Goal: Answer question/provide support

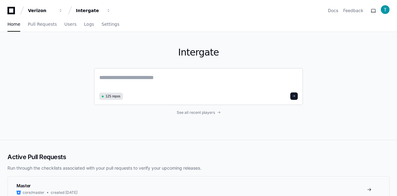
click at [139, 79] on textarea at bounding box center [198, 81] width 198 height 17
paste textarea "**********"
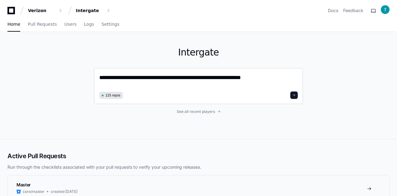
type textarea "**********"
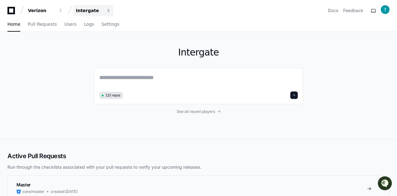
click at [88, 13] on div "Intergate" at bounding box center [89, 10] width 27 height 6
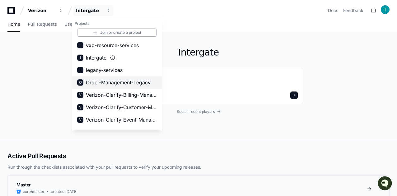
click at [99, 83] on span "Order-Management-Legacy" at bounding box center [118, 82] width 65 height 7
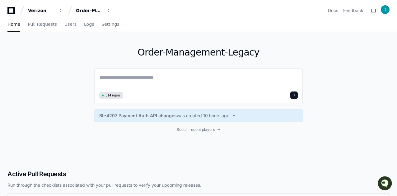
click at [124, 79] on textarea at bounding box center [198, 81] width 198 height 16
paste textarea "**********"
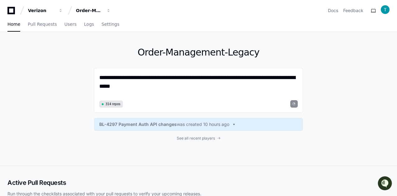
type textarea "**********"
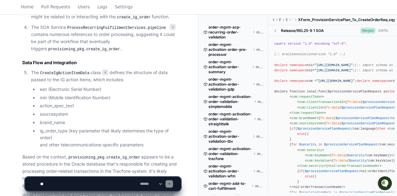
scroll to position [980, 0]
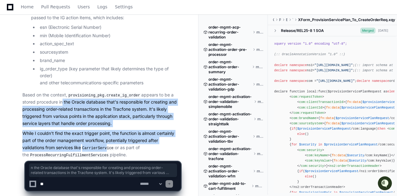
drag, startPoint x: 61, startPoint y: 92, endPoint x: 107, endPoint y: 139, distance: 65.7
click at [130, 130] on p "While I couldn't find the exact trigger point, the function is almost certainly…" at bounding box center [101, 144] width 158 height 29
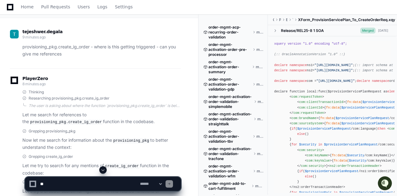
scroll to position [17, 0]
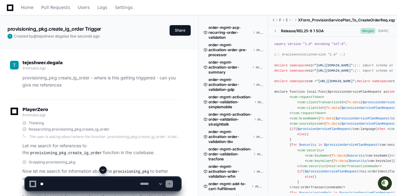
click at [63, 186] on textarea at bounding box center [89, 184] width 100 height 14
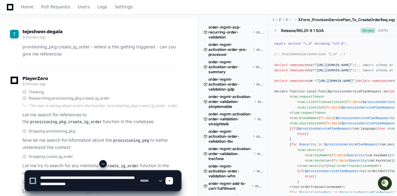
scroll to position [79, 0]
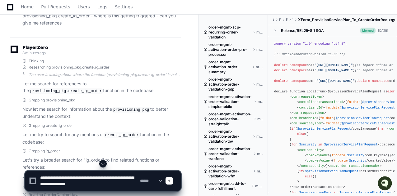
click at [103, 177] on textarea at bounding box center [89, 181] width 100 height 20
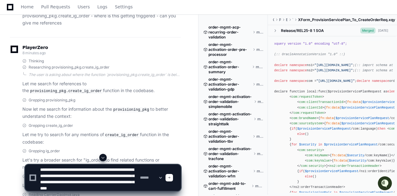
scroll to position [8, 0]
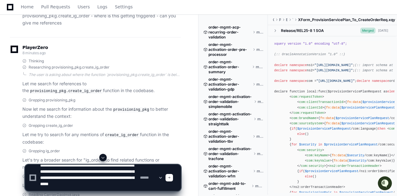
type textarea "**********"
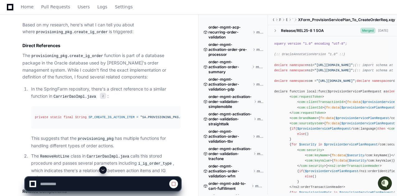
scroll to position [604, 0]
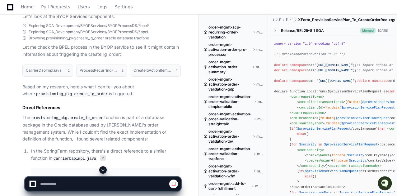
click at [85, 116] on code "provisioning_pkg.create_ig_order" at bounding box center [67, 119] width 74 height 6
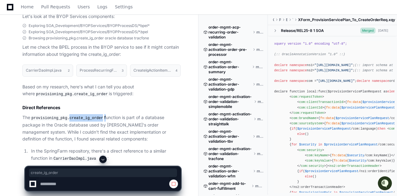
click at [85, 116] on code "provisioning_pkg.create_ig_order" at bounding box center [67, 119] width 74 height 6
copy p "create_ig_order"
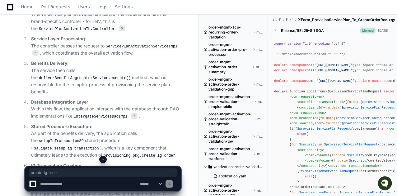
scroll to position [1505, 0]
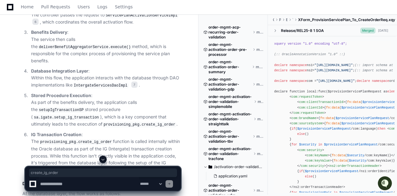
click at [100, 115] on code "sa.igate.setup_ig_transaction" at bounding box center [66, 118] width 67 height 6
copy code "setup_ig_transaction"
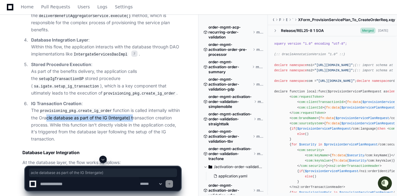
drag, startPoint x: 73, startPoint y: 87, endPoint x: 130, endPoint y: 87, distance: 57.5
click at [130, 100] on p "IG Transaction Creation : The provisioning_pkg.create_ig_order function is call…" at bounding box center [105, 121] width 149 height 43
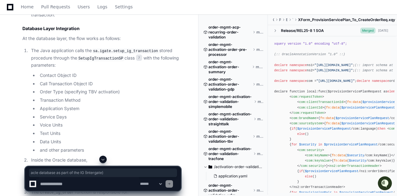
scroll to position [1691, 0]
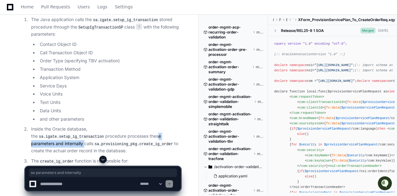
drag, startPoint x: 60, startPoint y: 106, endPoint x: 118, endPoint y: 105, distance: 58.4
click at [118, 126] on p "Inside the Oracle database, the sa.igate.setup_ig_transaction procedure process…" at bounding box center [105, 140] width 149 height 29
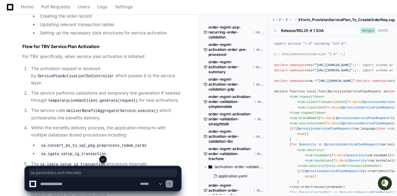
scroll to position [1878, 0]
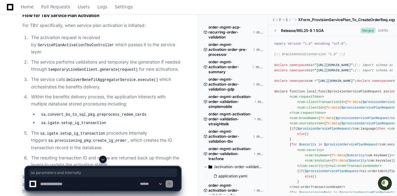
click at [84, 131] on code "sa.igate.setup_ig_transaction" at bounding box center [72, 134] width 67 height 6
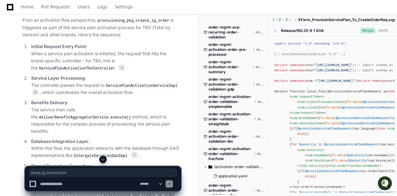
scroll to position [1466, 0]
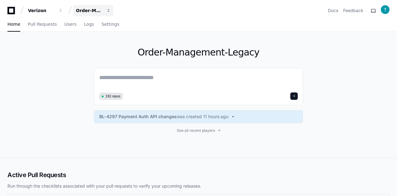
click at [87, 9] on div "Order-Management-Legacy" at bounding box center [89, 10] width 27 height 6
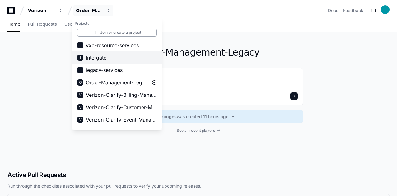
click at [99, 57] on span "Intergate" at bounding box center [96, 57] width 21 height 7
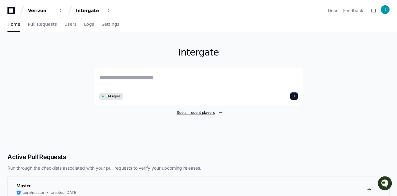
click at [203, 112] on span "See all recent players" at bounding box center [196, 112] width 38 height 5
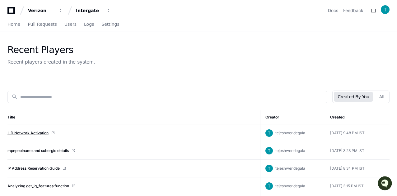
click at [26, 132] on link "ILD Network Activation" at bounding box center [27, 133] width 41 height 5
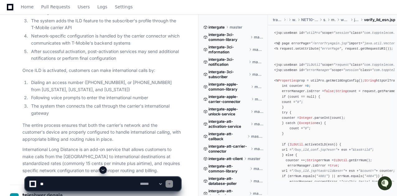
scroll to position [1027, 0]
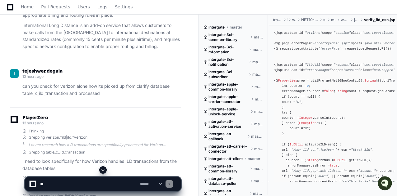
click at [59, 90] on p "can you check for verizon alone how its picked up from clarify database table_x…" at bounding box center [101, 90] width 158 height 14
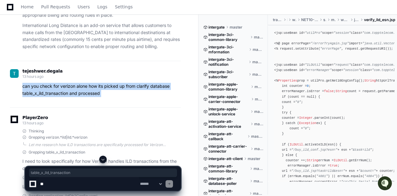
click at [59, 90] on p "can you check for verizon alone how its picked up from clarify database table_x…" at bounding box center [101, 90] width 158 height 14
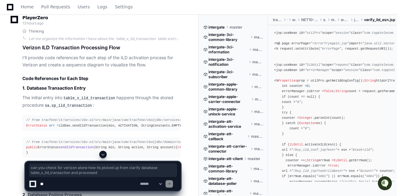
scroll to position [2208, 0]
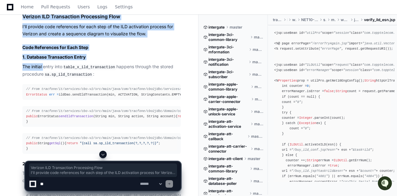
drag, startPoint x: 22, startPoint y: 63, endPoint x: 44, endPoint y: 115, distance: 56.7
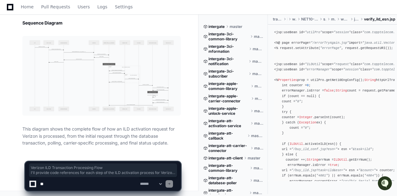
scroll to position [2892, 0]
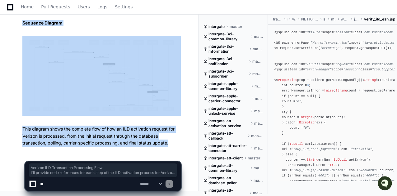
click at [170, 144] on p "This diagram shows the complete flow of how an ILD activation request for Veriz…" at bounding box center [101, 136] width 158 height 21
copy article "Verizon ILD Transaction Processing Flow I'll provide code references for each s…"
